Goal: Information Seeking & Learning: Find specific fact

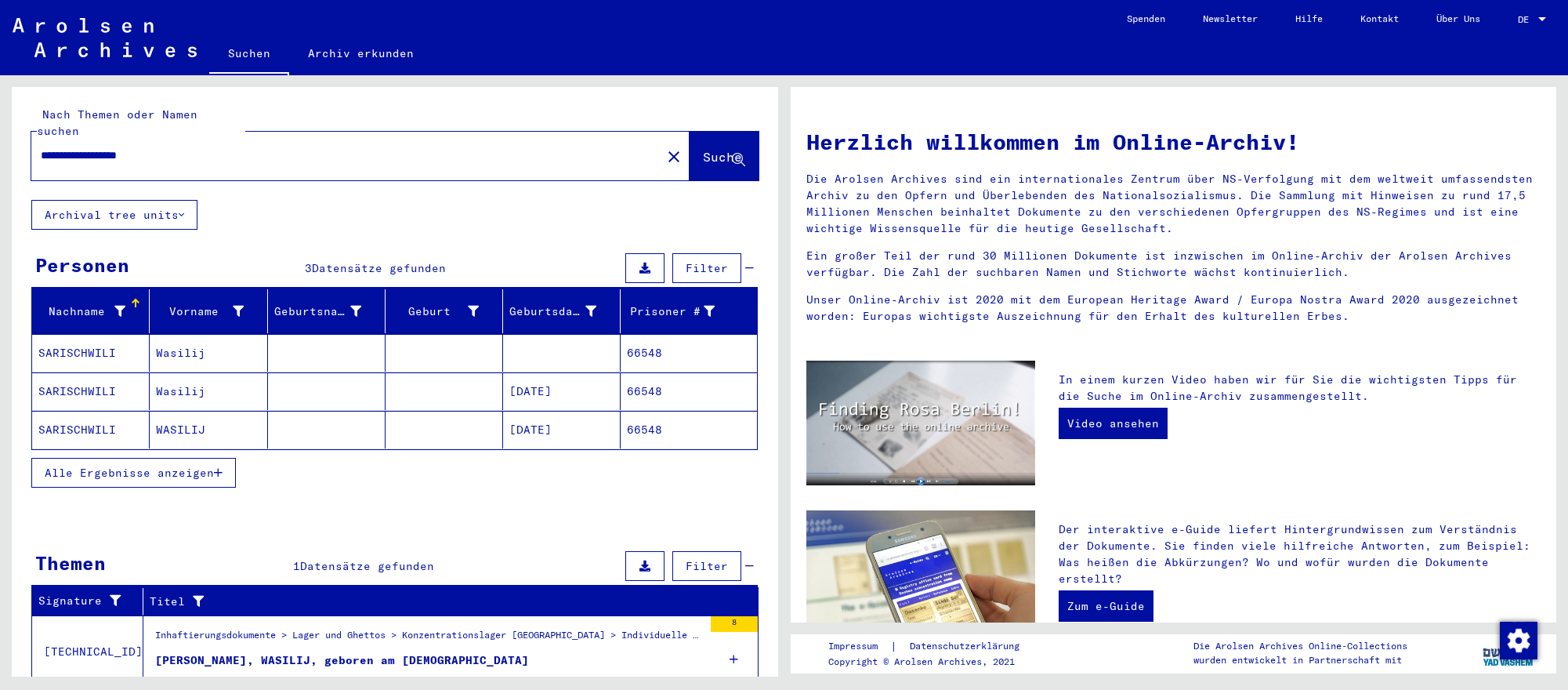
click at [591, 390] on mat-cell "[DATE]" at bounding box center [562, 391] width 117 height 38
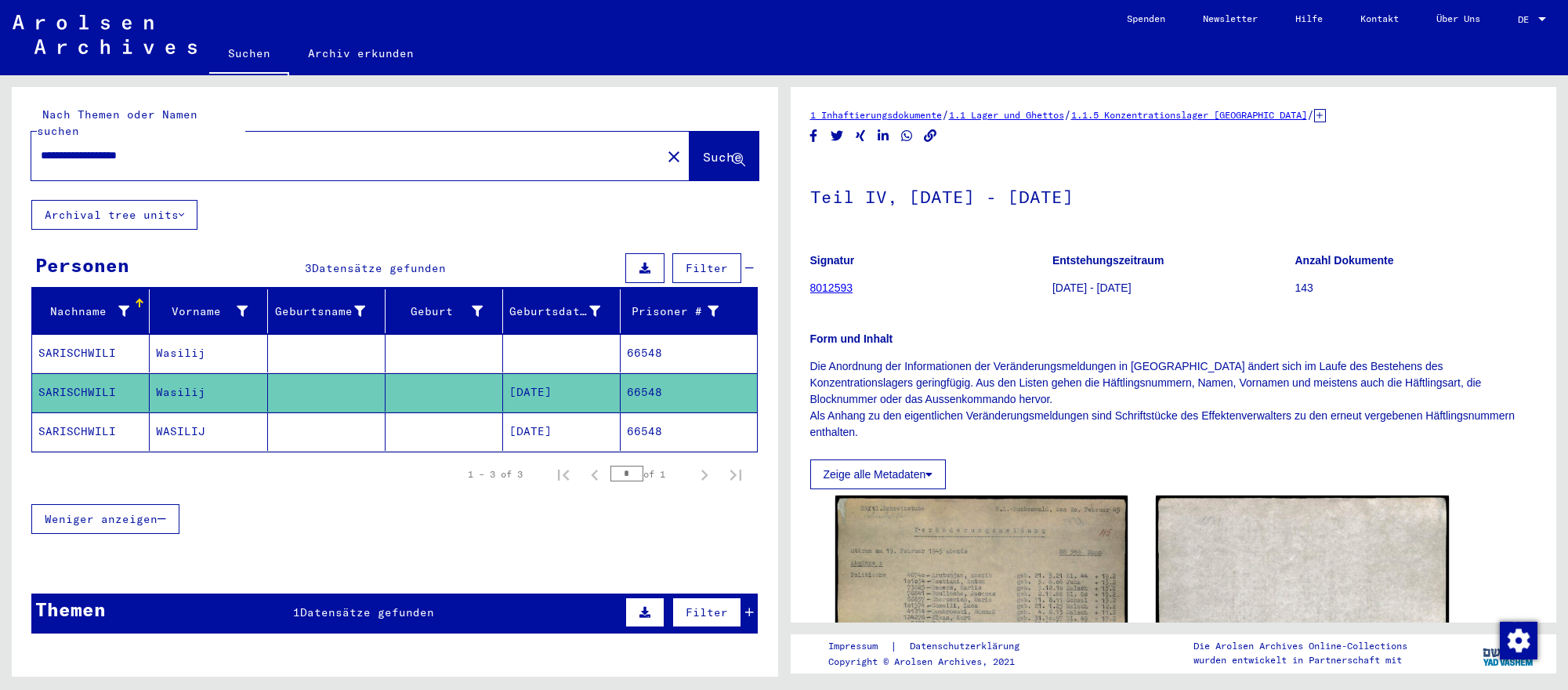
click at [615, 420] on mat-cell "[DATE]" at bounding box center [562, 432] width 117 height 39
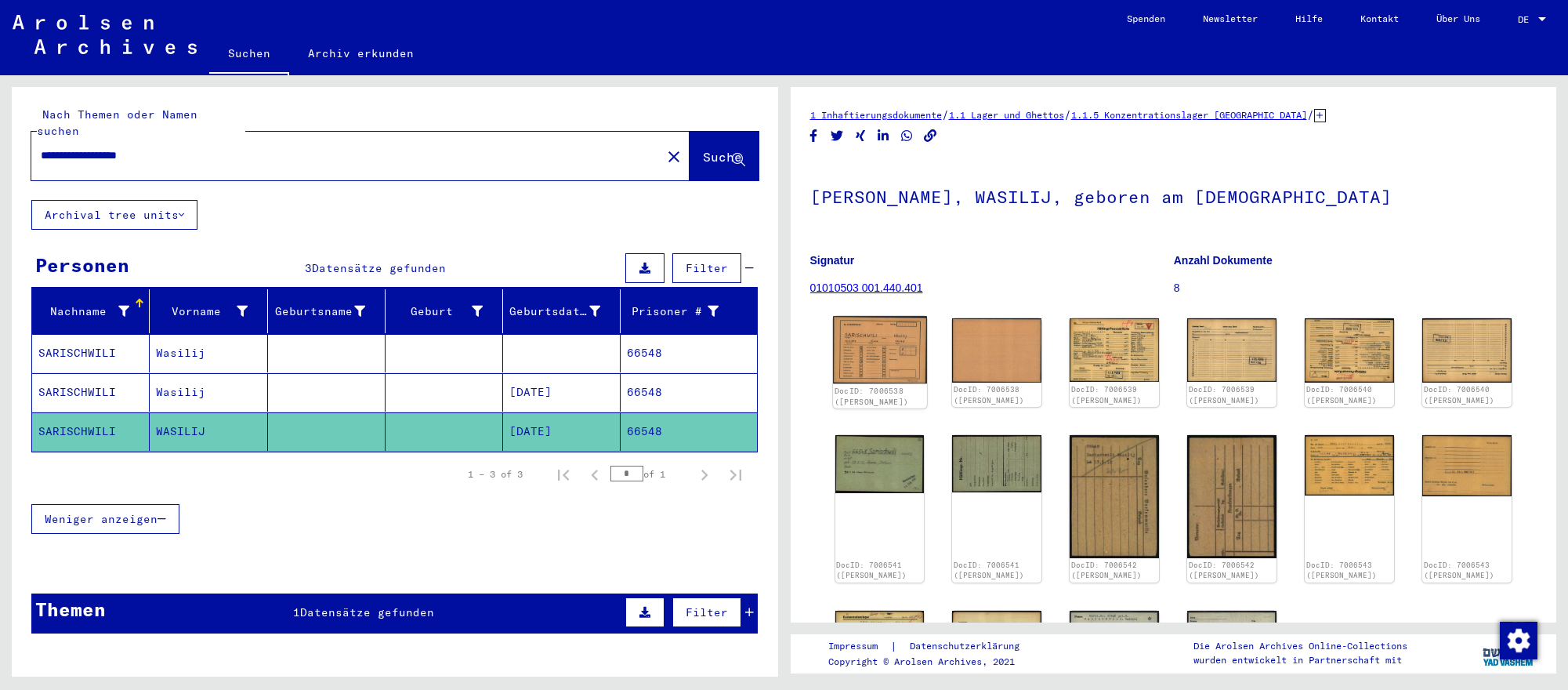
click at [908, 361] on img at bounding box center [880, 350] width 94 height 68
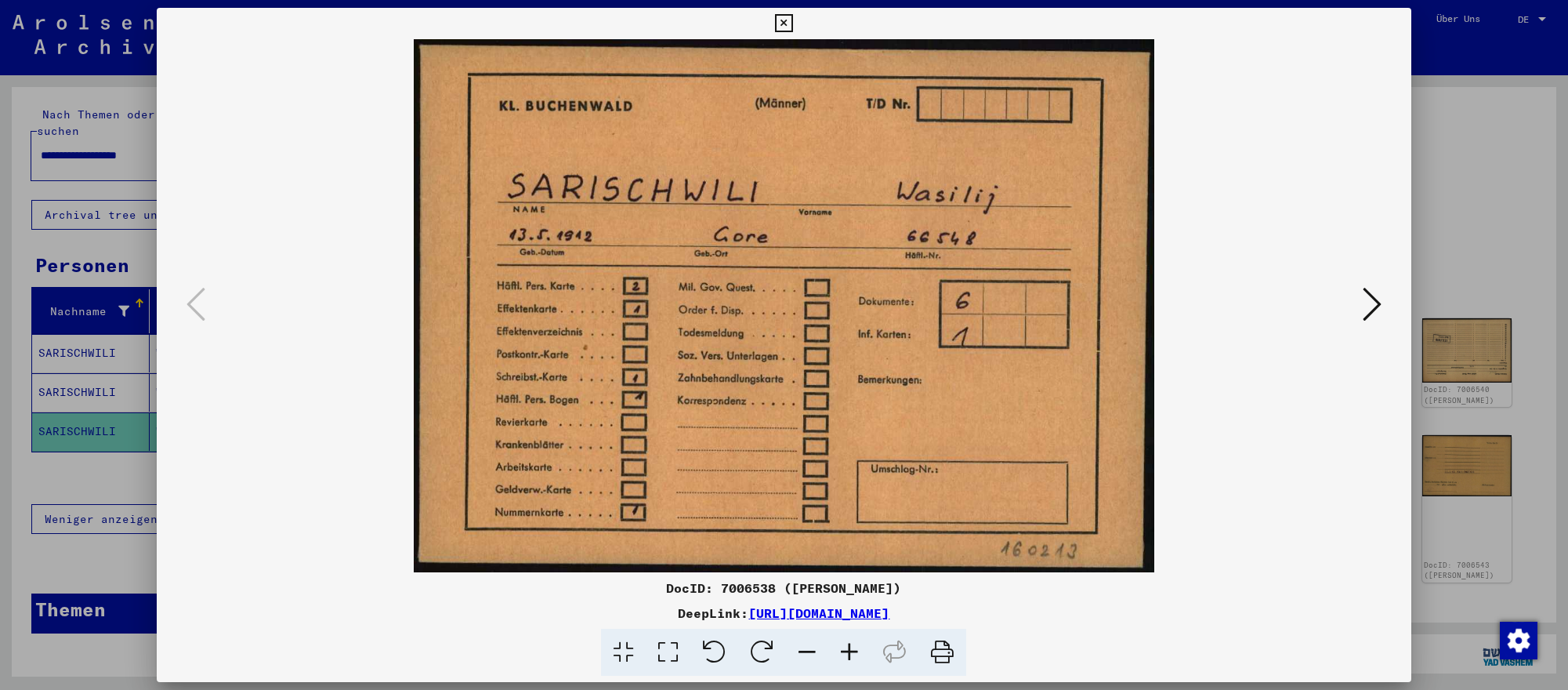
click at [1369, 305] on icon at bounding box center [1372, 305] width 19 height 38
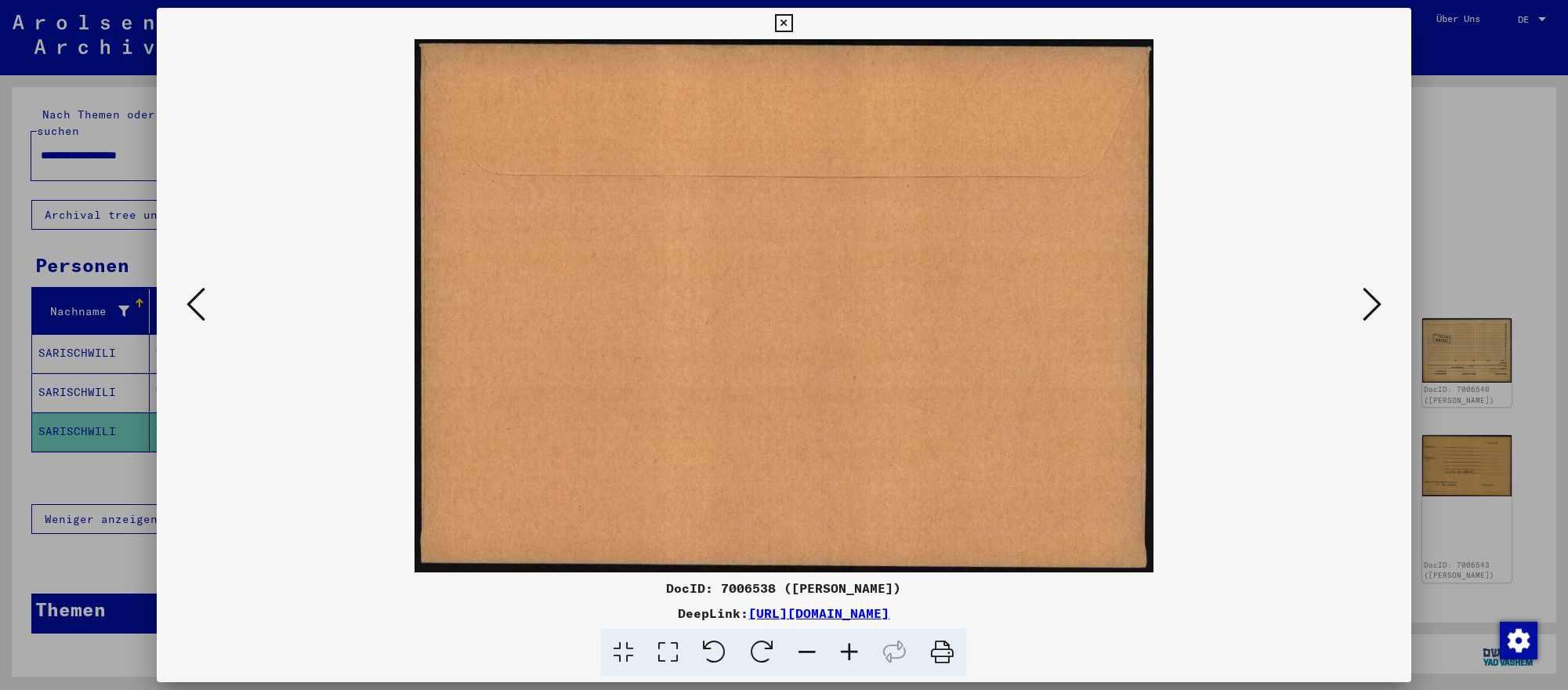
click at [1369, 305] on icon at bounding box center [1372, 305] width 19 height 38
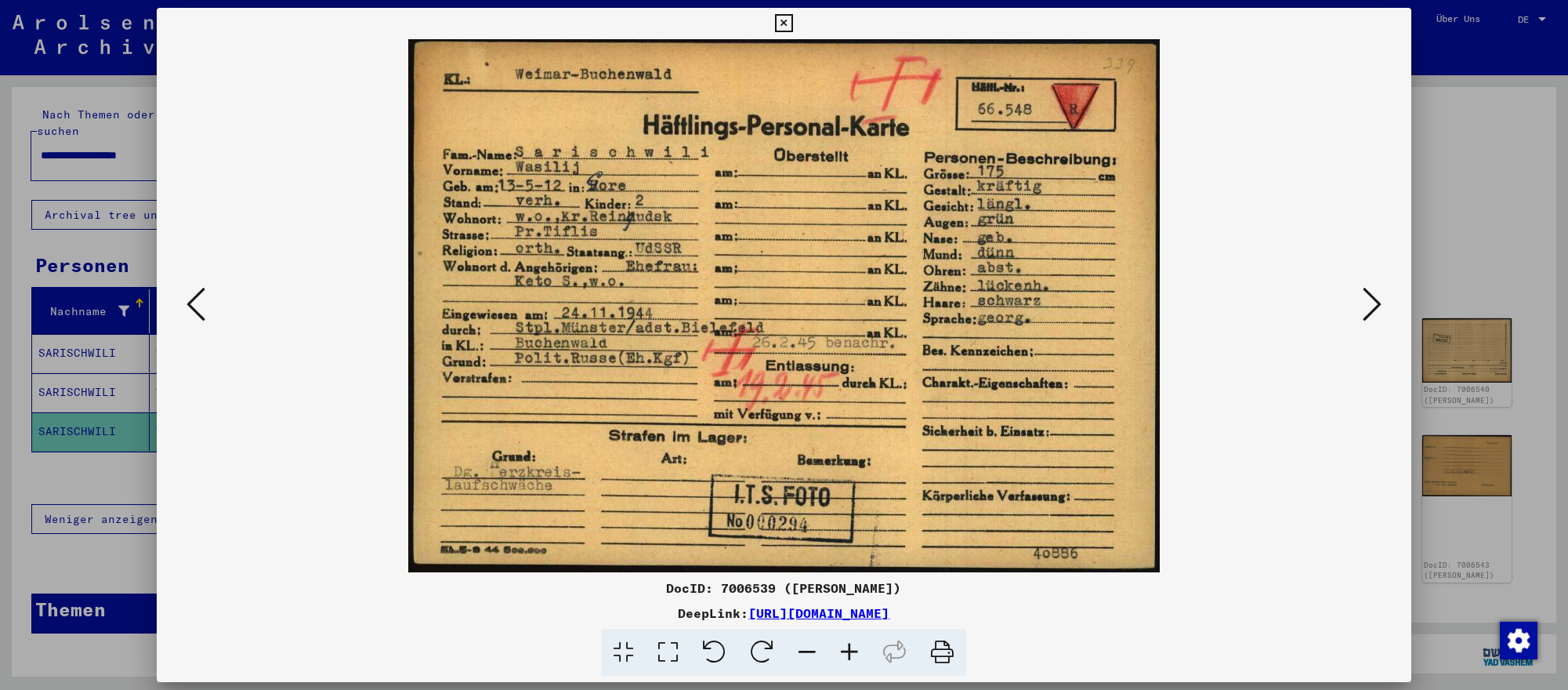
click at [1369, 305] on icon at bounding box center [1372, 305] width 19 height 38
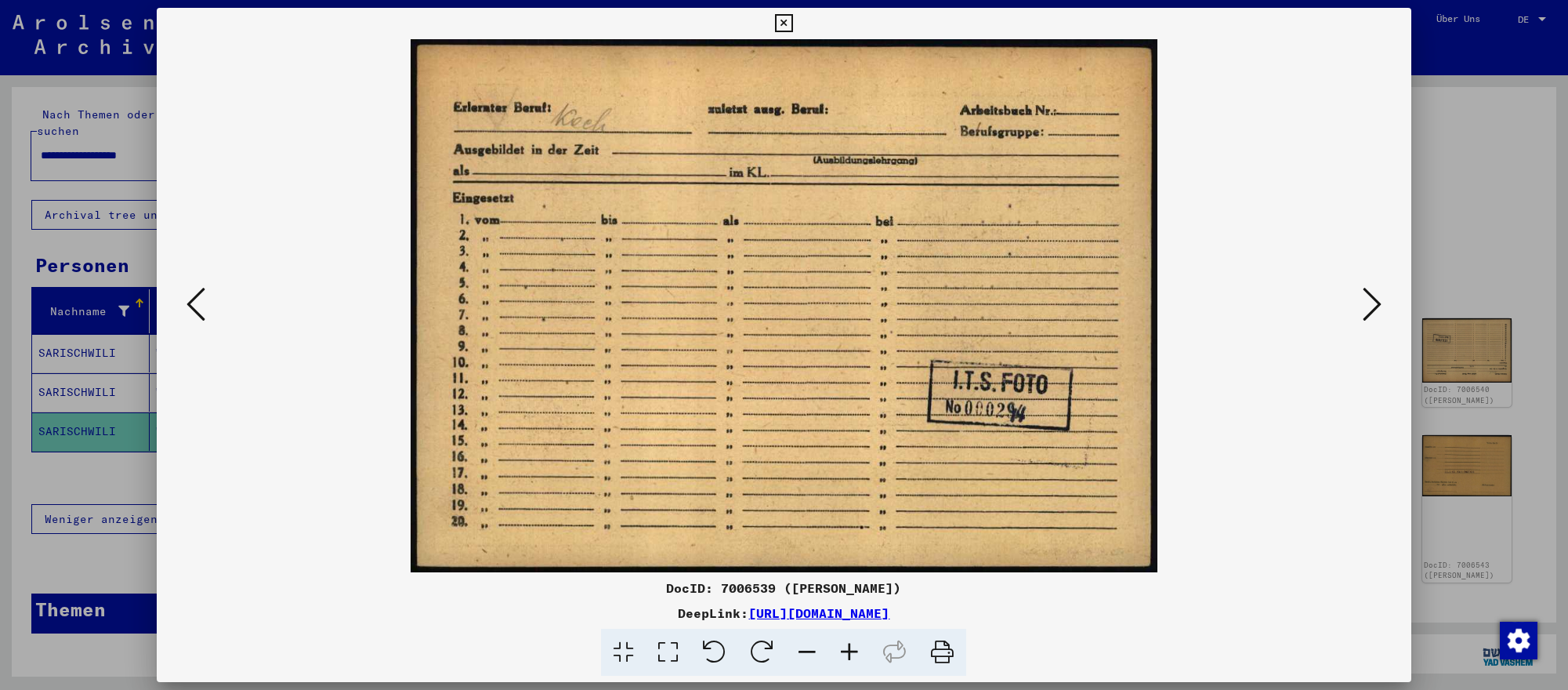
click at [1369, 305] on icon at bounding box center [1372, 305] width 19 height 38
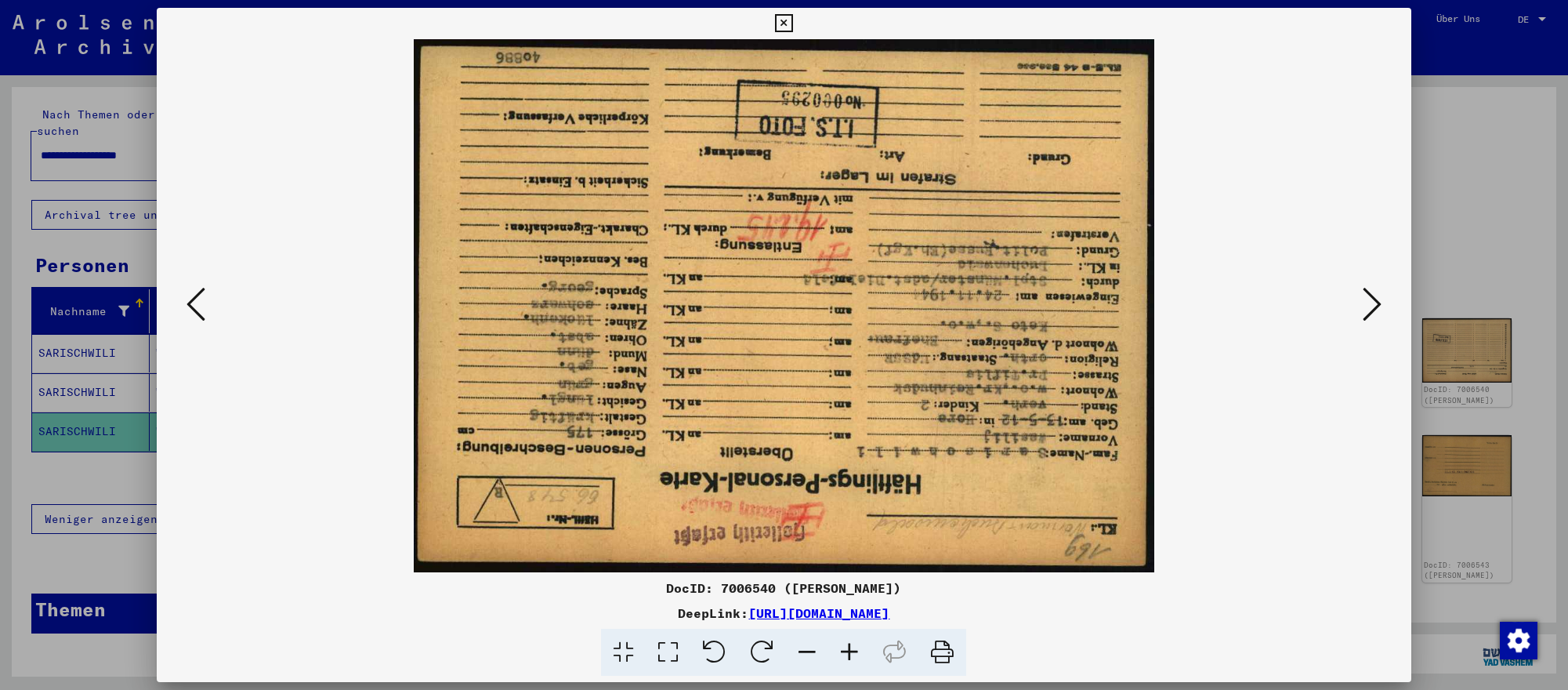
click at [1369, 305] on icon at bounding box center [1372, 305] width 19 height 38
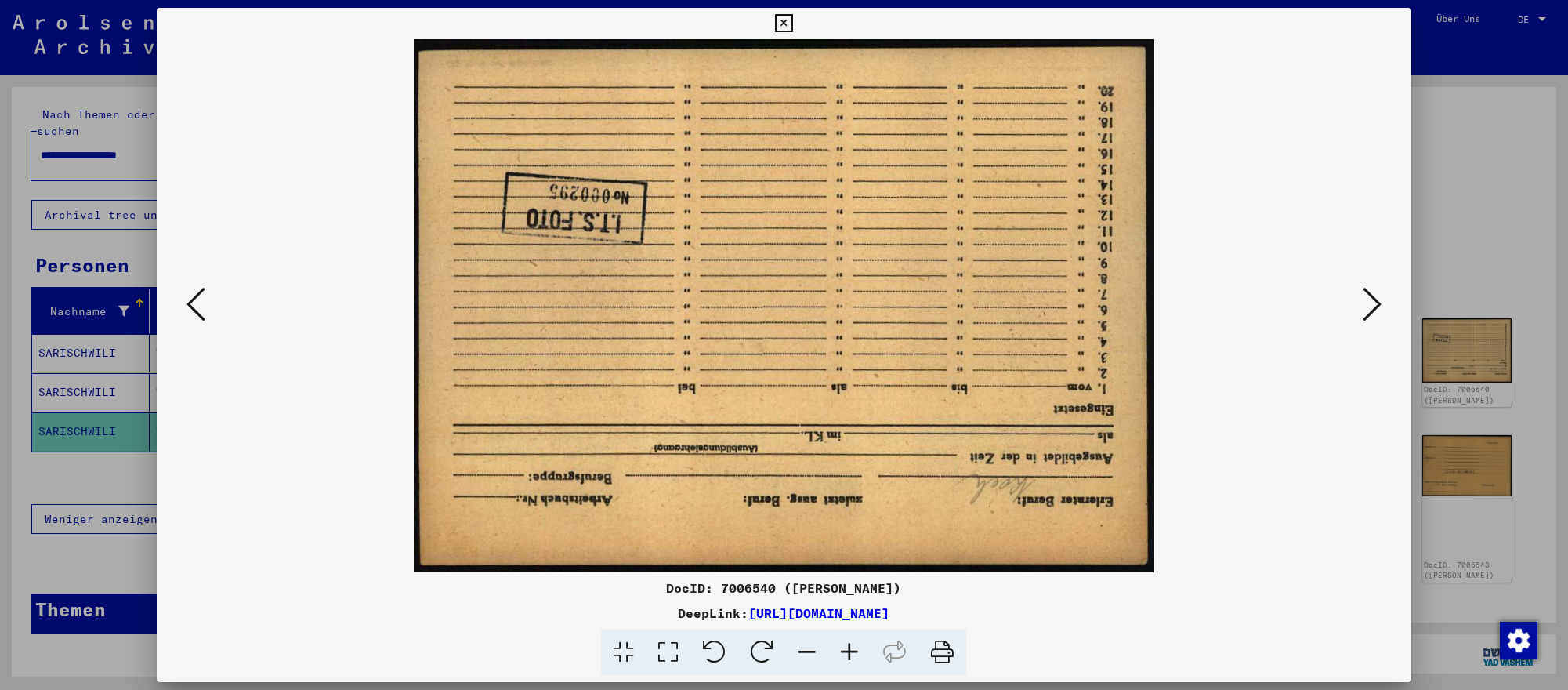
click at [1369, 305] on icon at bounding box center [1372, 305] width 19 height 38
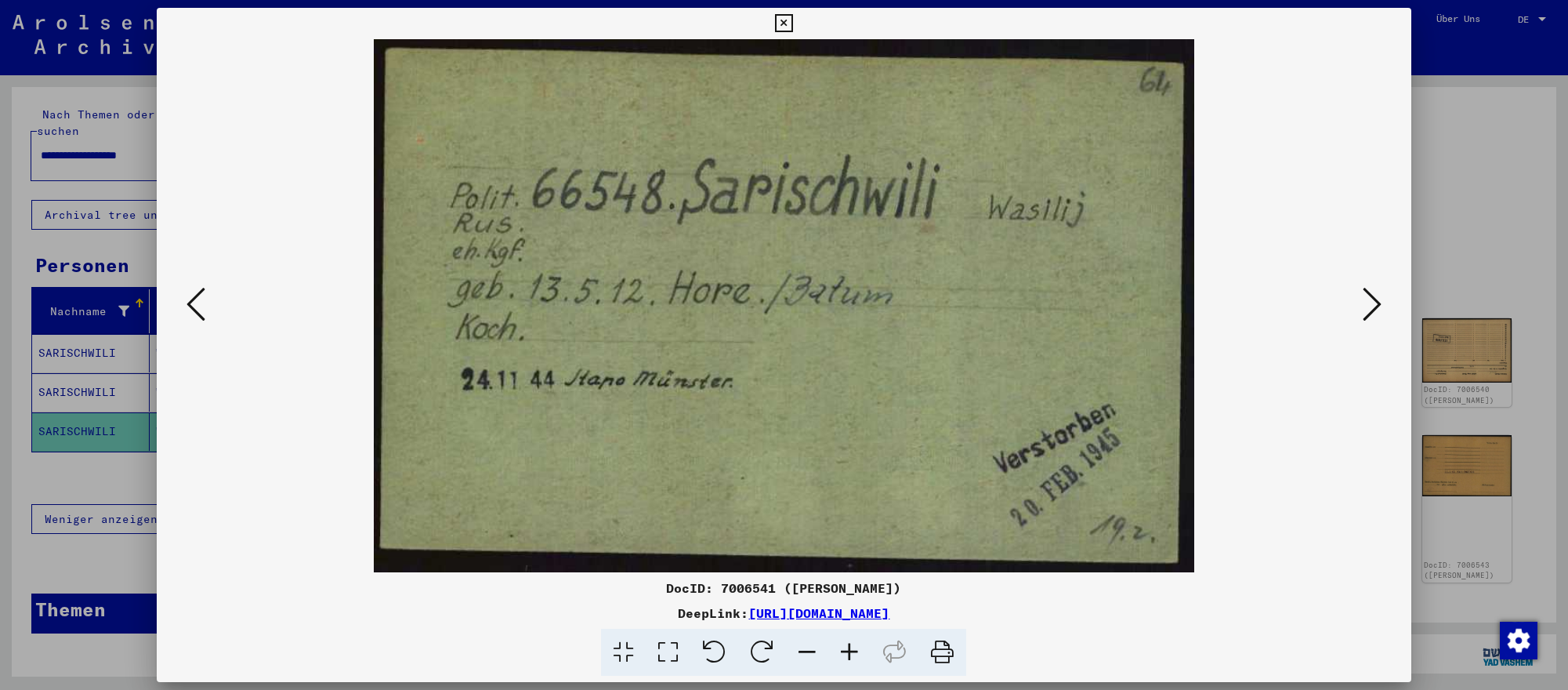
click at [1369, 305] on icon at bounding box center [1372, 305] width 19 height 38
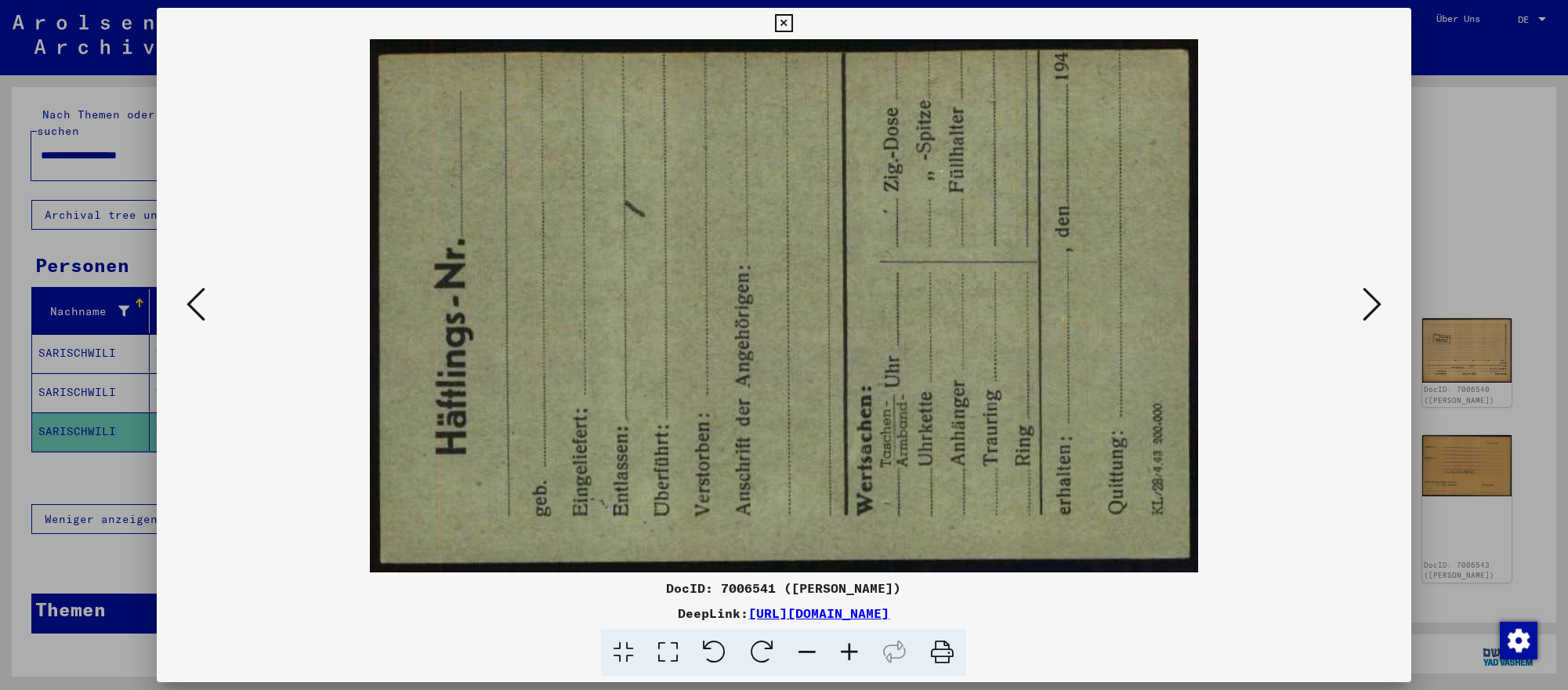
click at [1369, 305] on icon at bounding box center [1372, 305] width 19 height 38
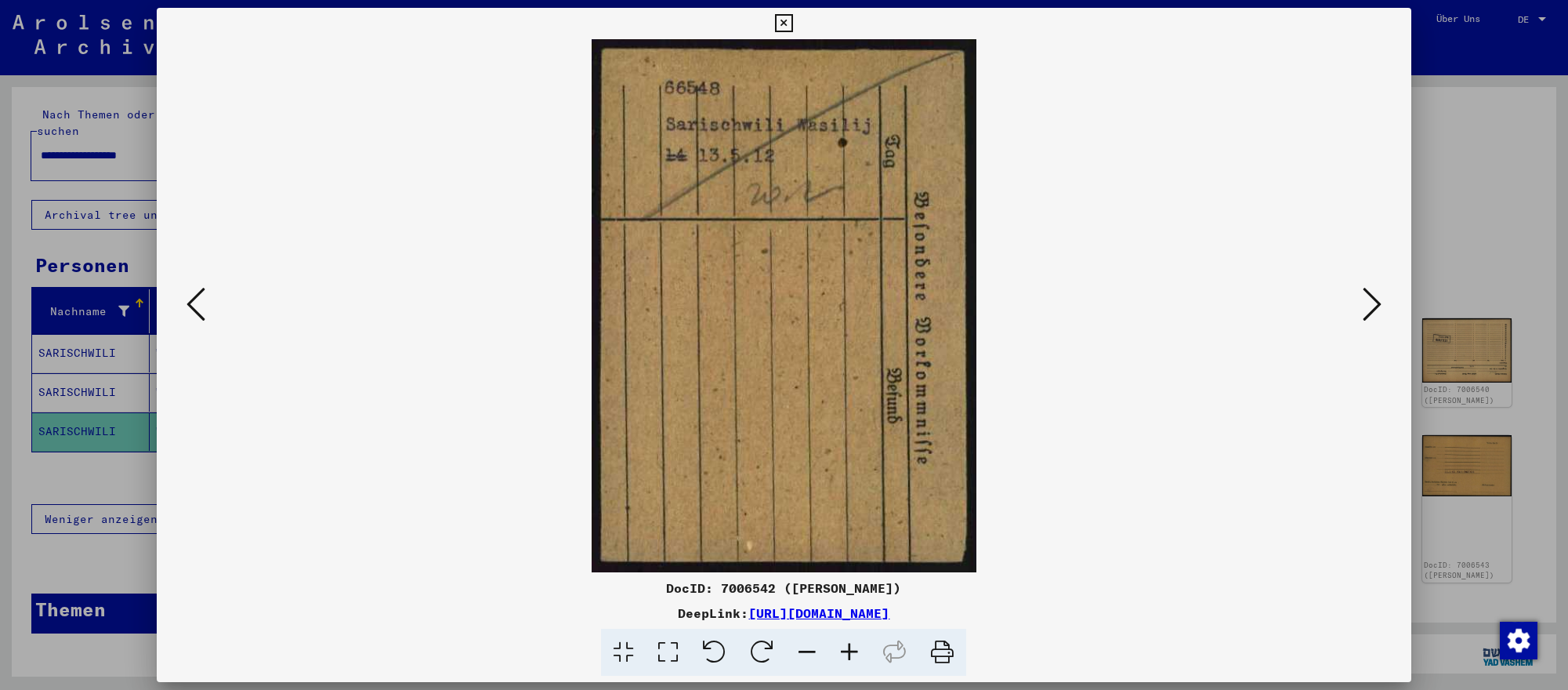
click at [1369, 305] on icon at bounding box center [1372, 305] width 19 height 38
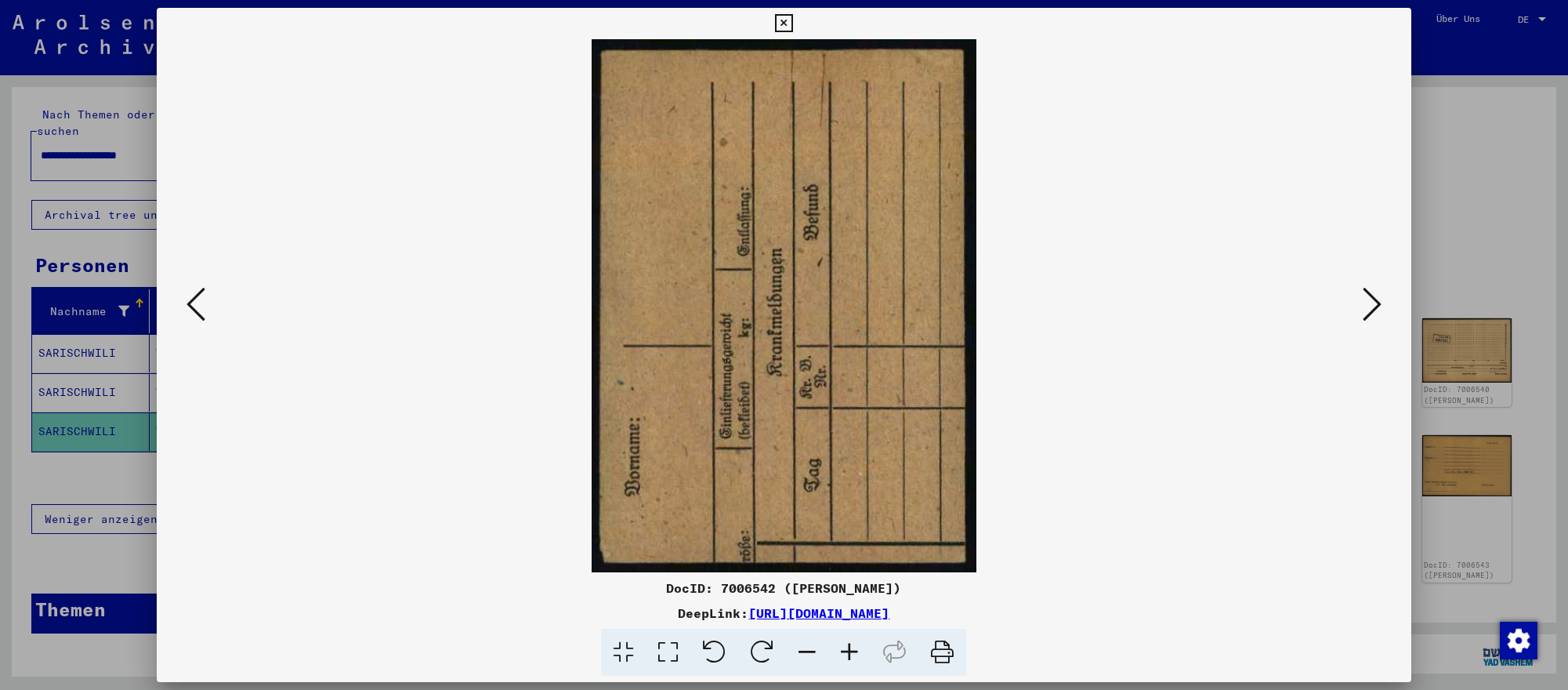
click at [1369, 305] on icon at bounding box center [1372, 305] width 19 height 38
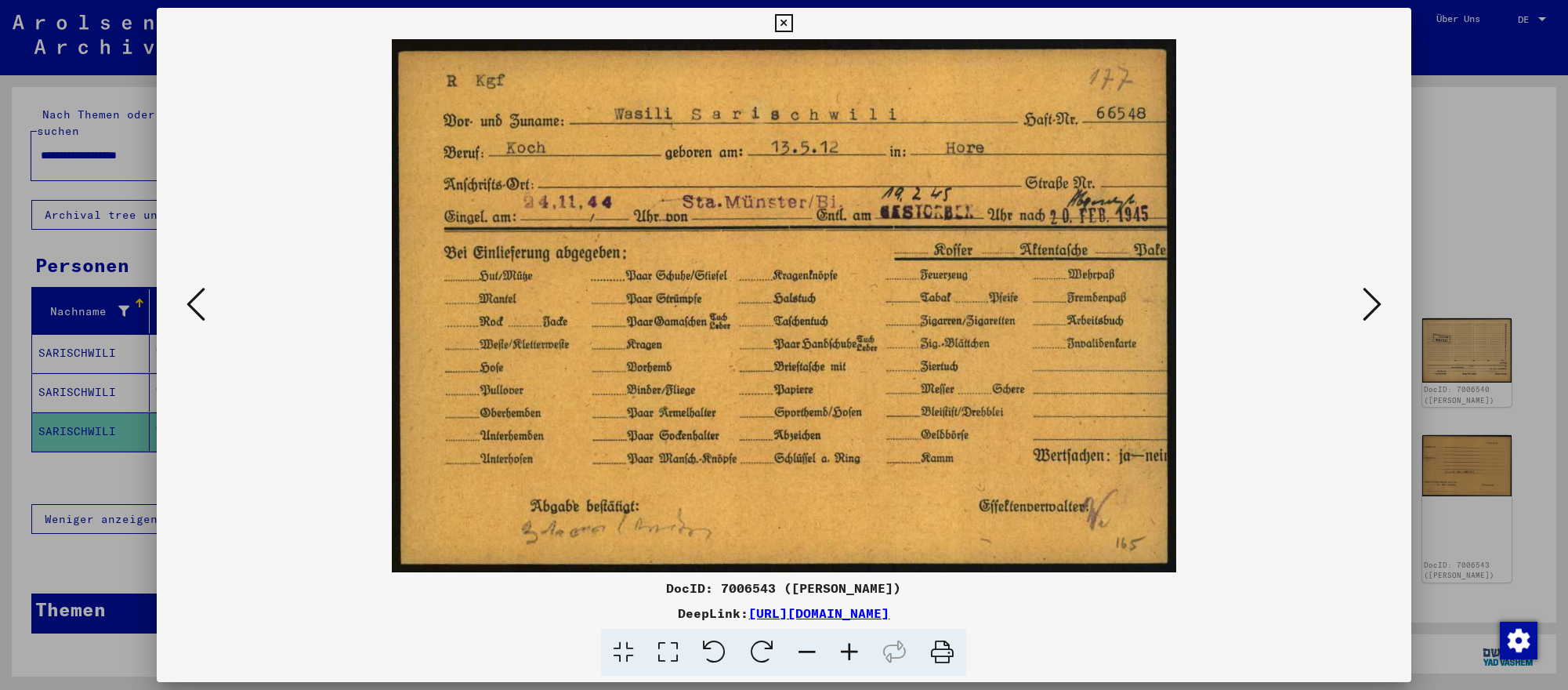
click at [1369, 305] on icon at bounding box center [1372, 305] width 19 height 38
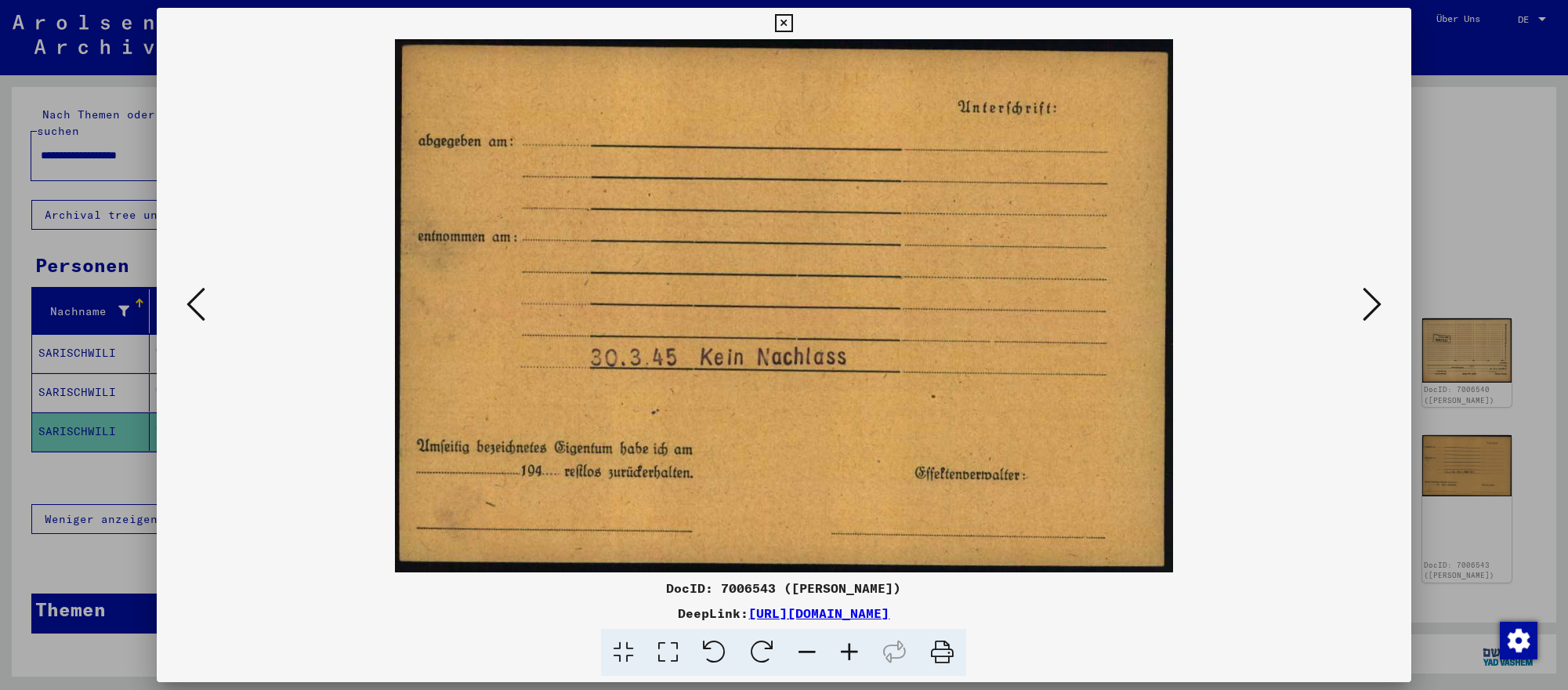
click at [1369, 305] on icon at bounding box center [1372, 305] width 19 height 38
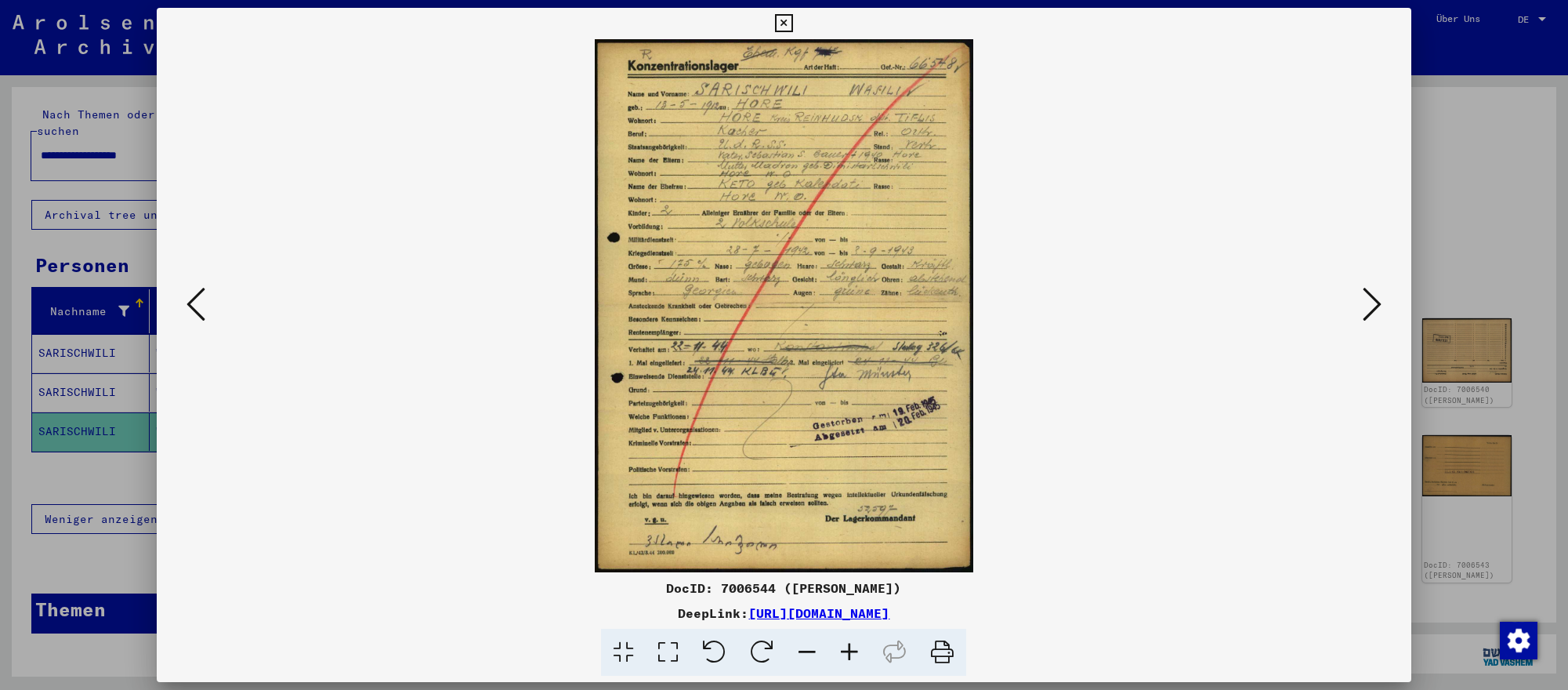
click at [1369, 305] on icon at bounding box center [1372, 305] width 19 height 38
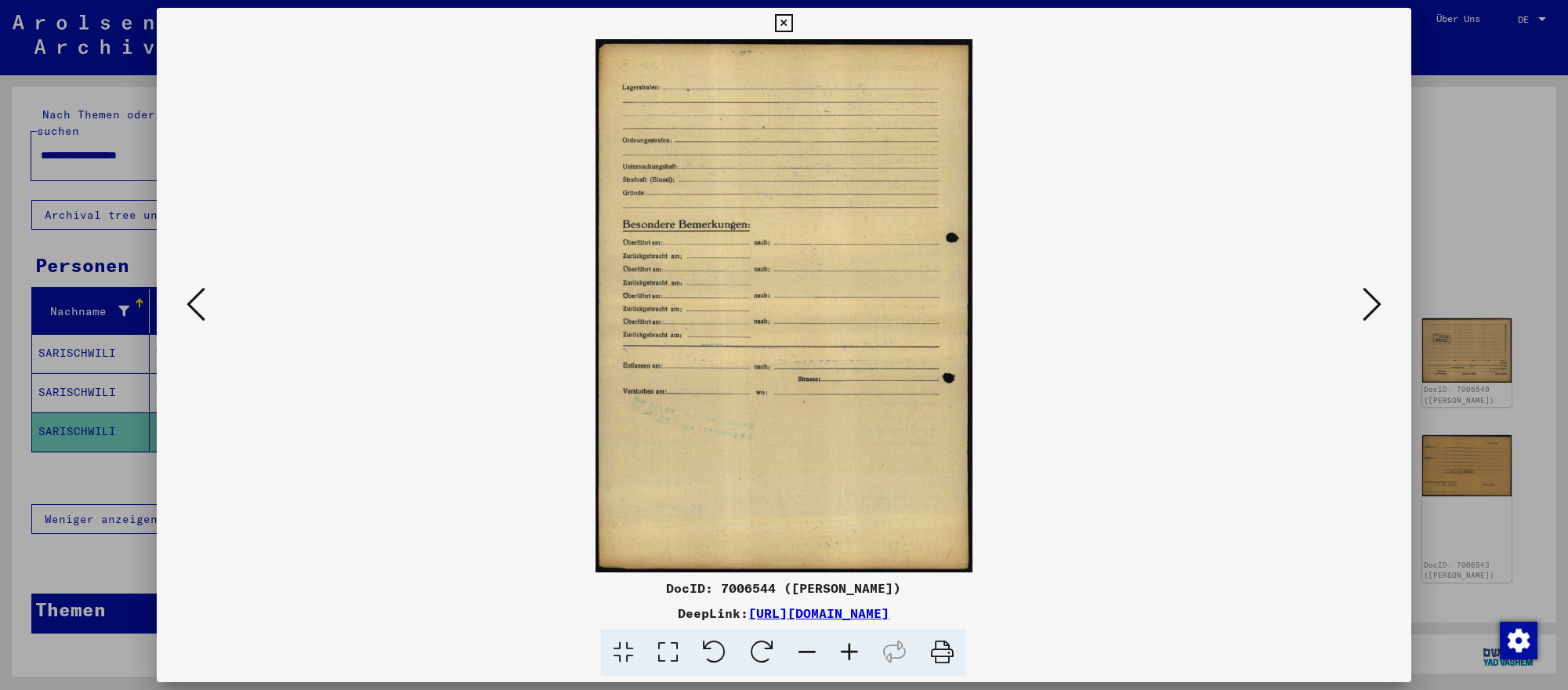
click at [1369, 305] on icon at bounding box center [1372, 305] width 19 height 38
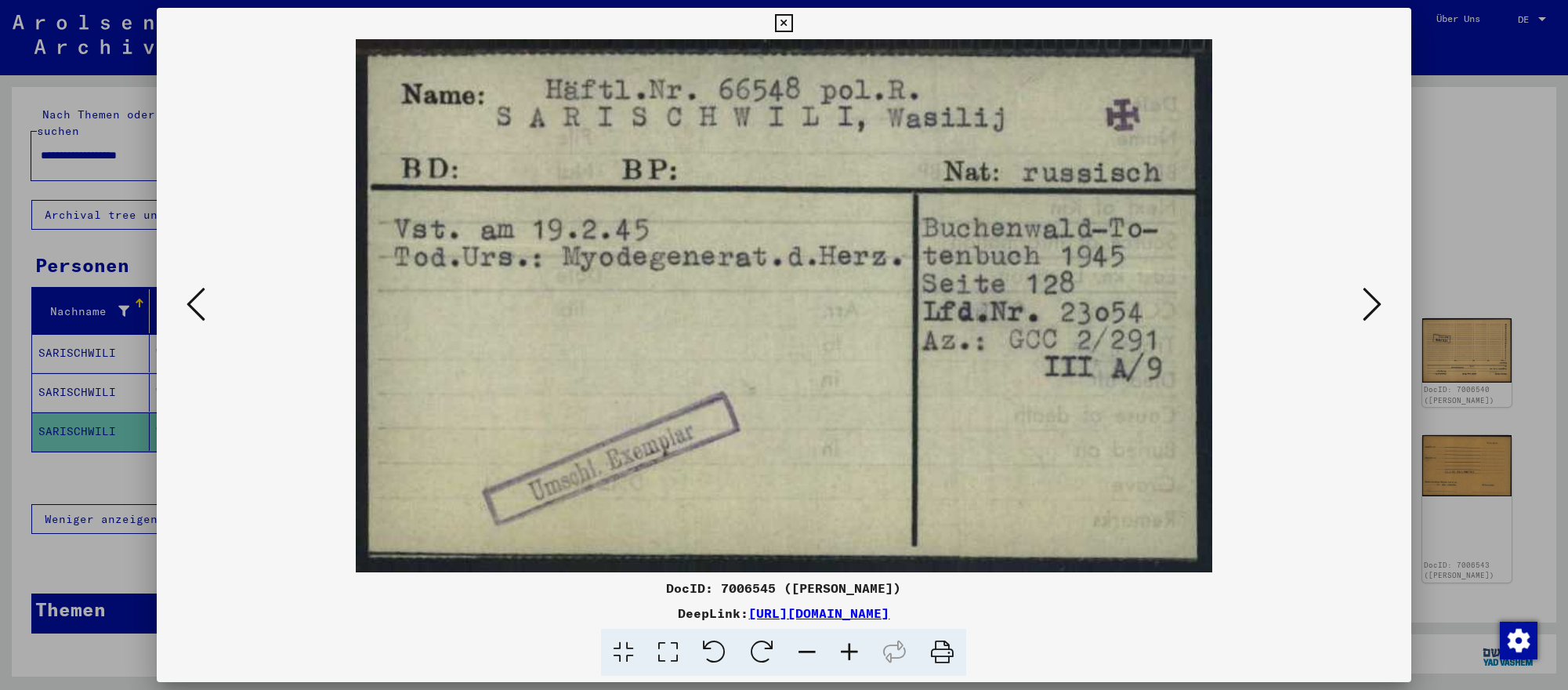
click at [1369, 305] on icon at bounding box center [1372, 305] width 19 height 38
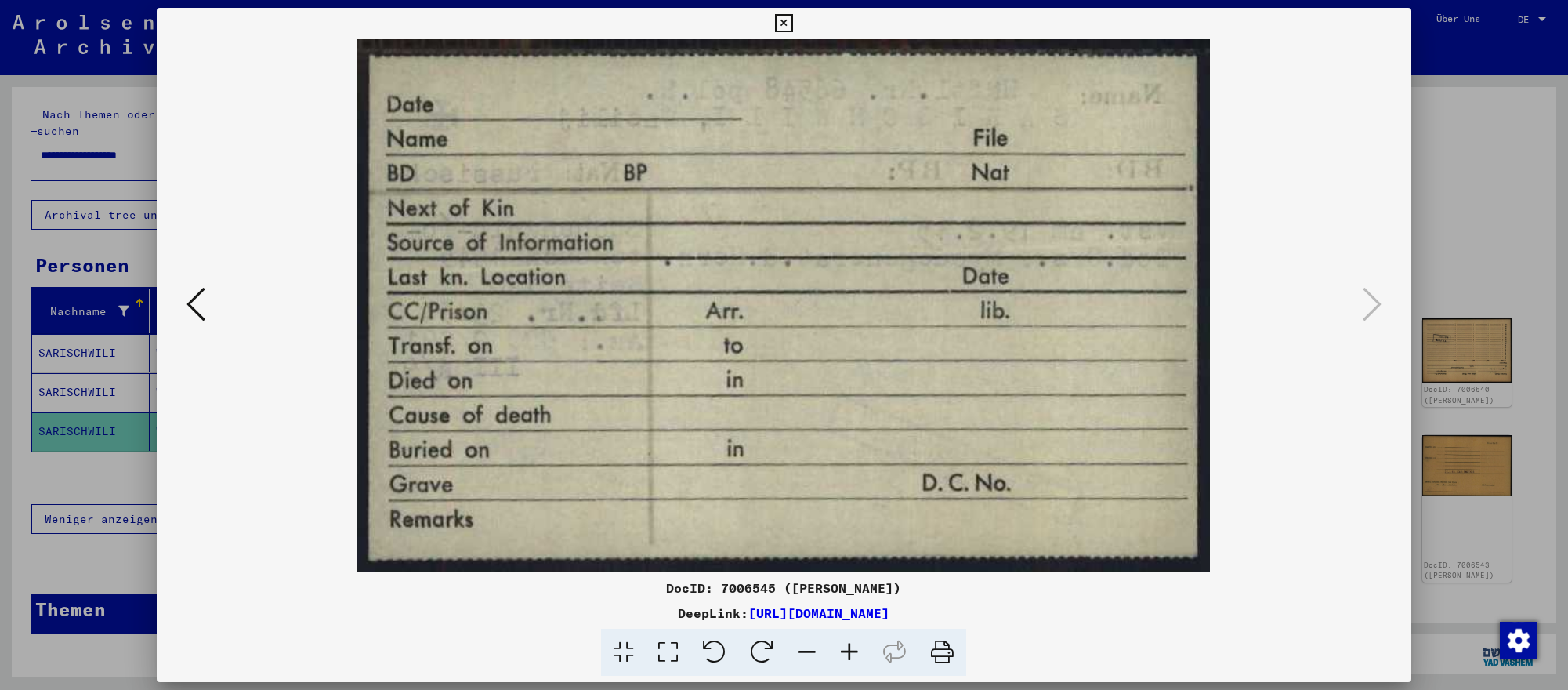
click at [1514, 292] on div at bounding box center [784, 345] width 1568 height 690
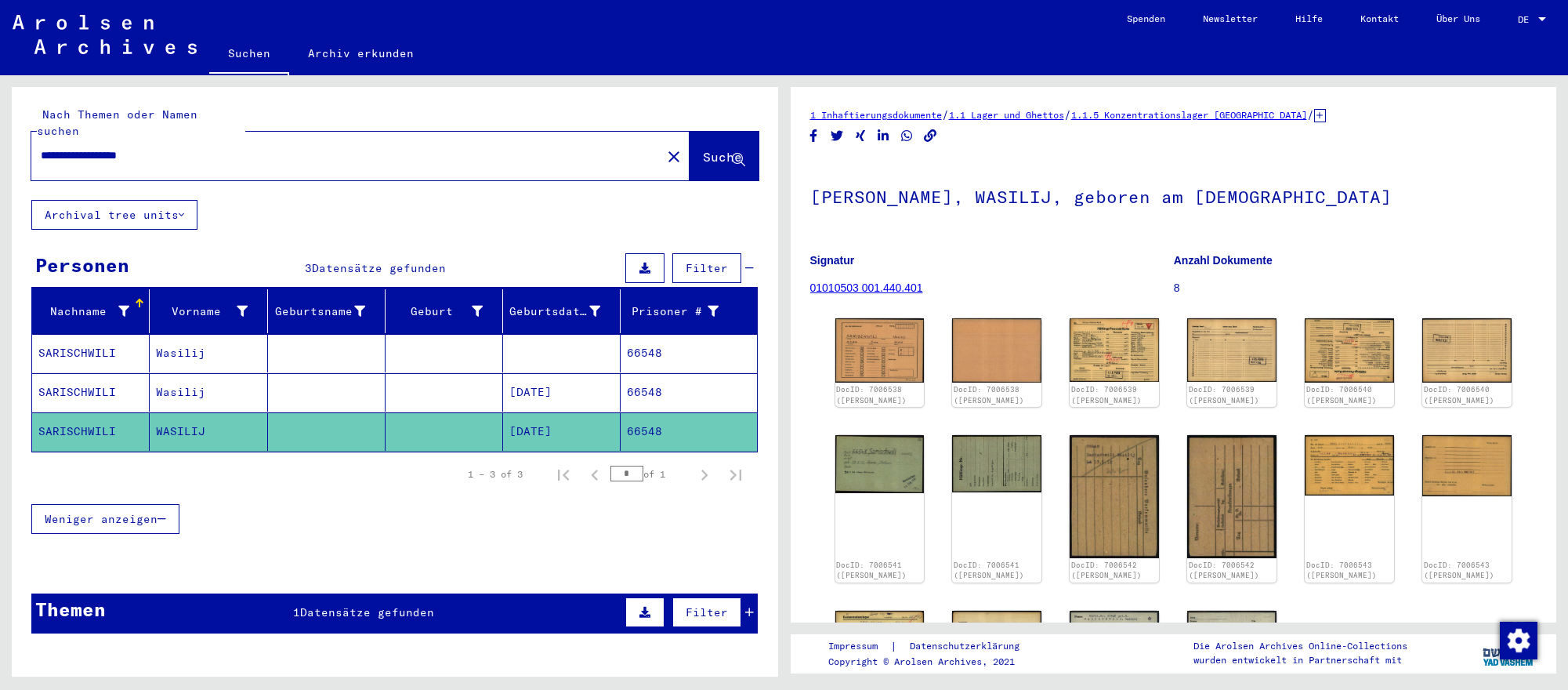
click at [594, 400] on mat-cell "[DATE]" at bounding box center [562, 392] width 117 height 39
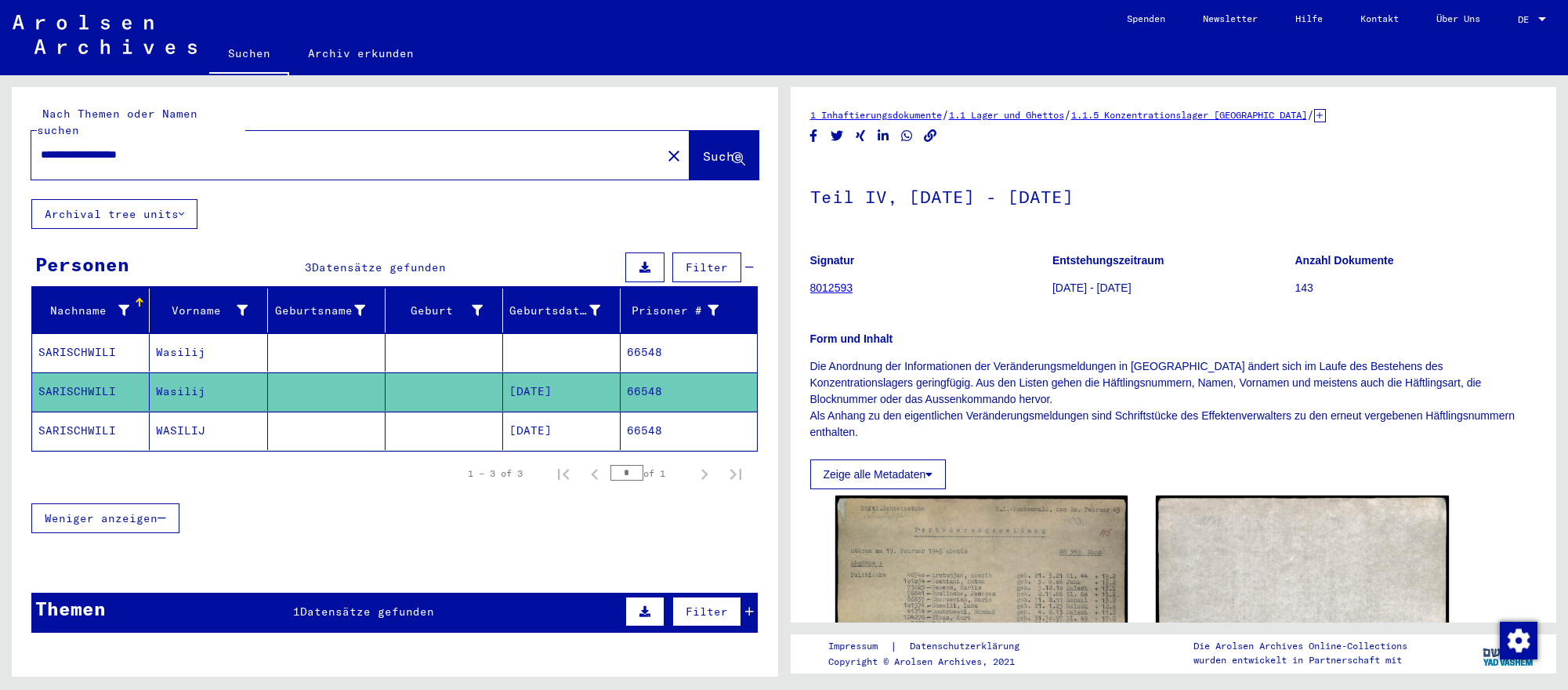
click at [572, 337] on mat-cell at bounding box center [562, 352] width 117 height 39
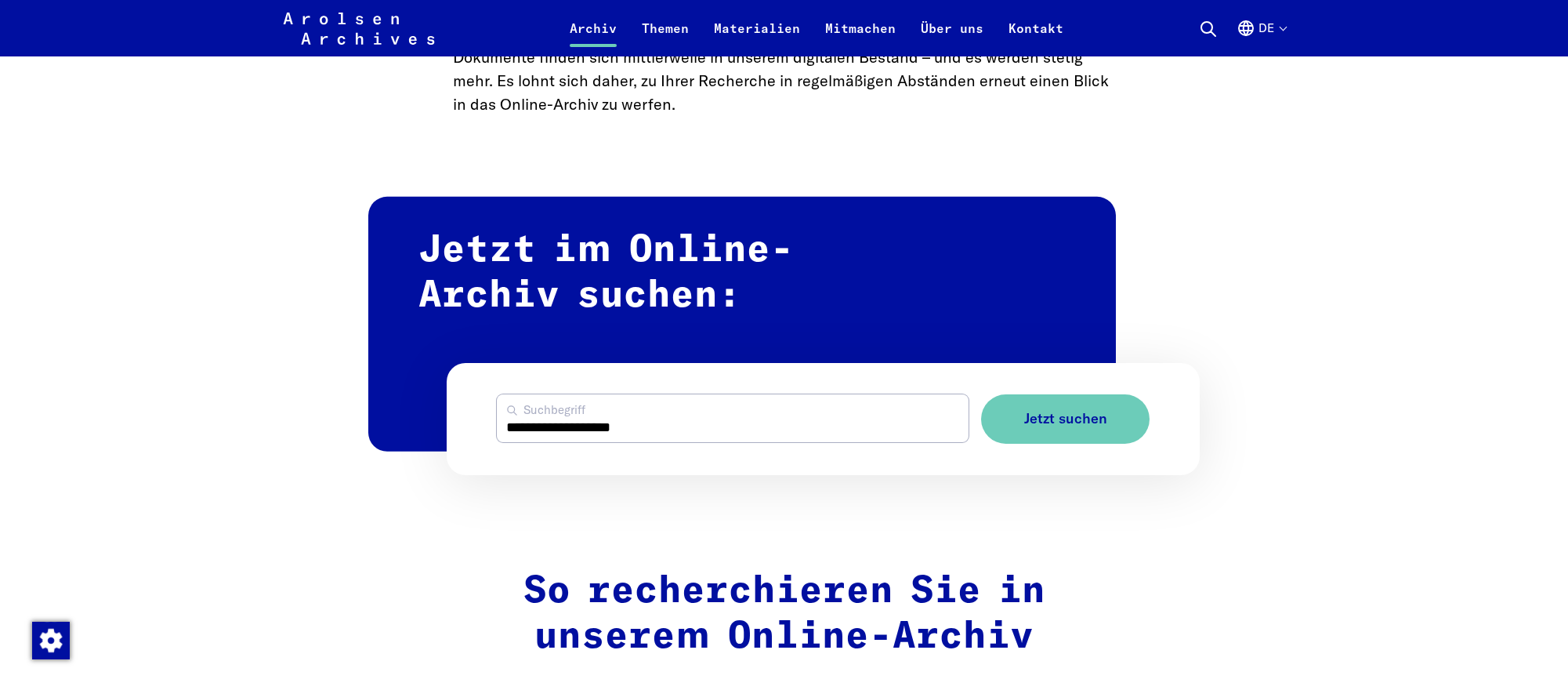
click at [638, 428] on input "**********" at bounding box center [732, 418] width 473 height 48
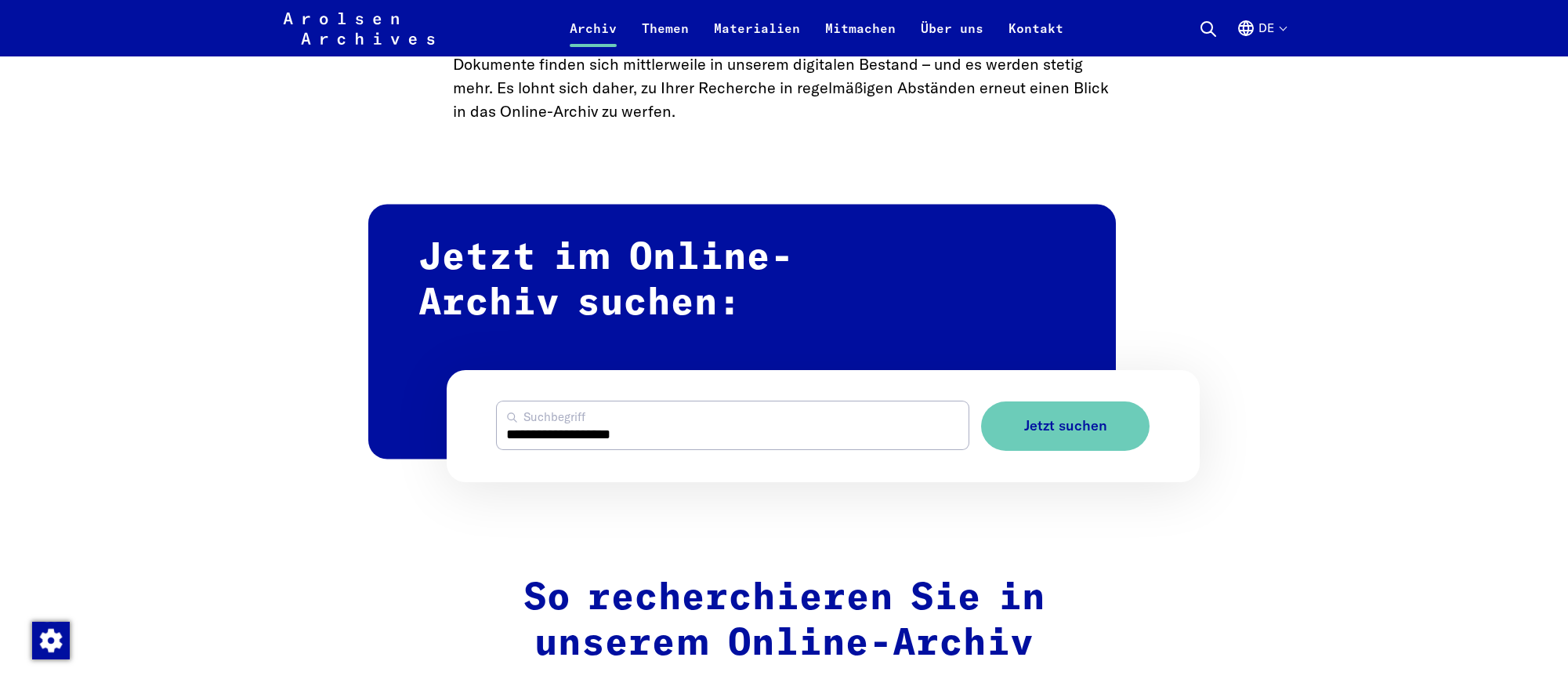
click at [638, 428] on input "**********" at bounding box center [732, 425] width 473 height 48
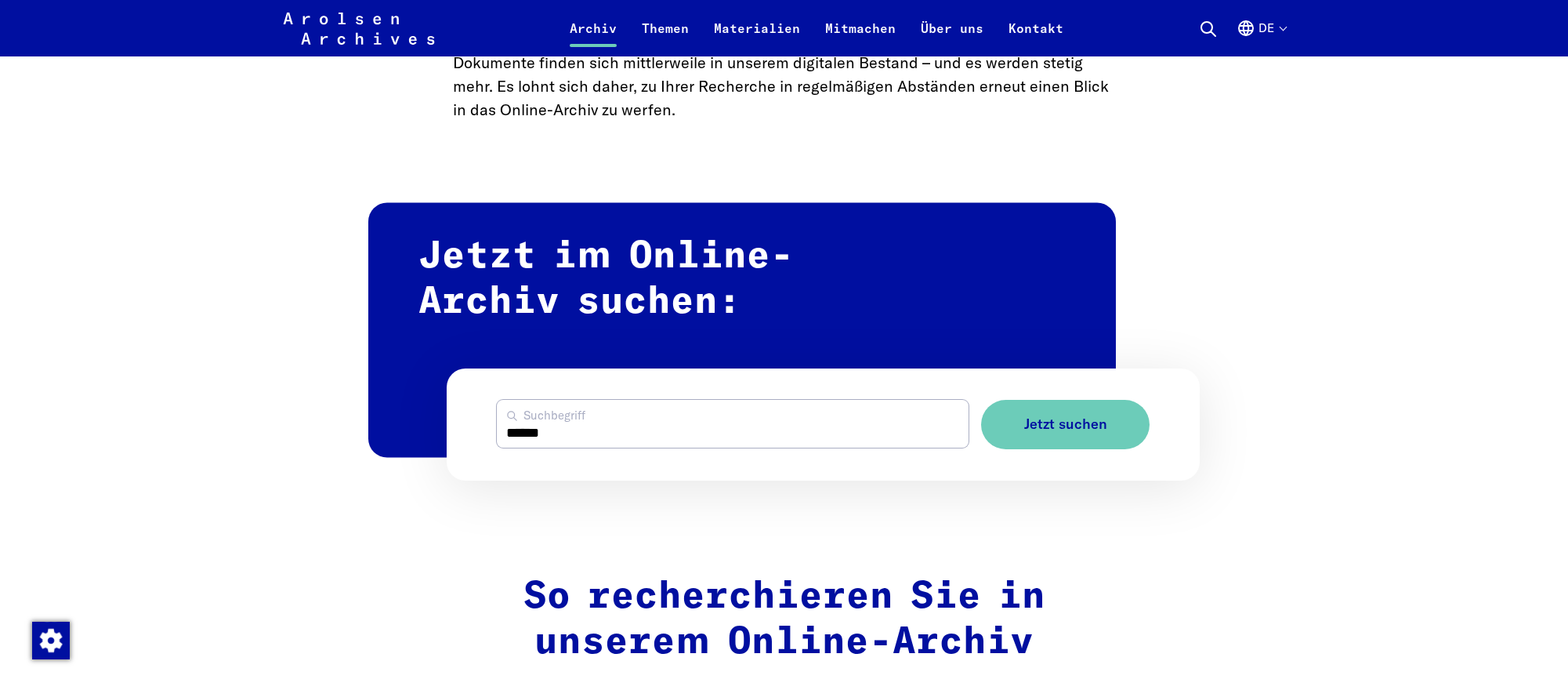
type input "******"
click at [981, 399] on button "Jetzt suchen" at bounding box center [1065, 424] width 168 height 50
